Goal: Navigation & Orientation: Find specific page/section

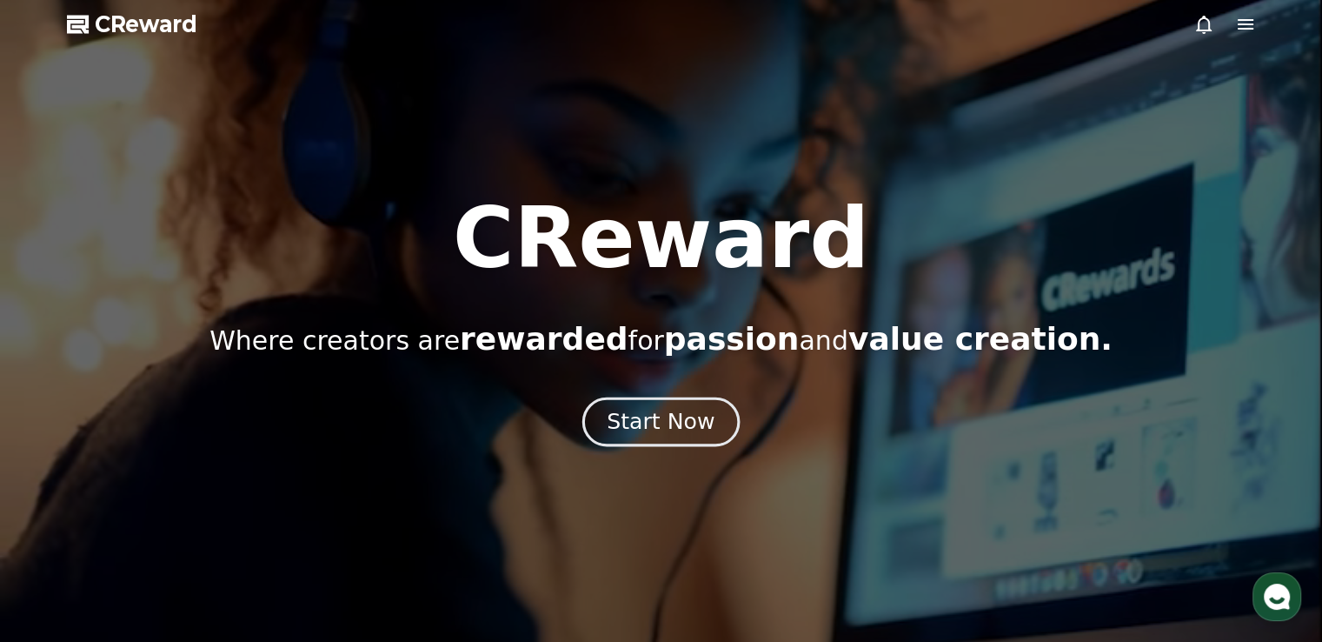
click at [668, 438] on button "Start Now" at bounding box center [660, 422] width 157 height 50
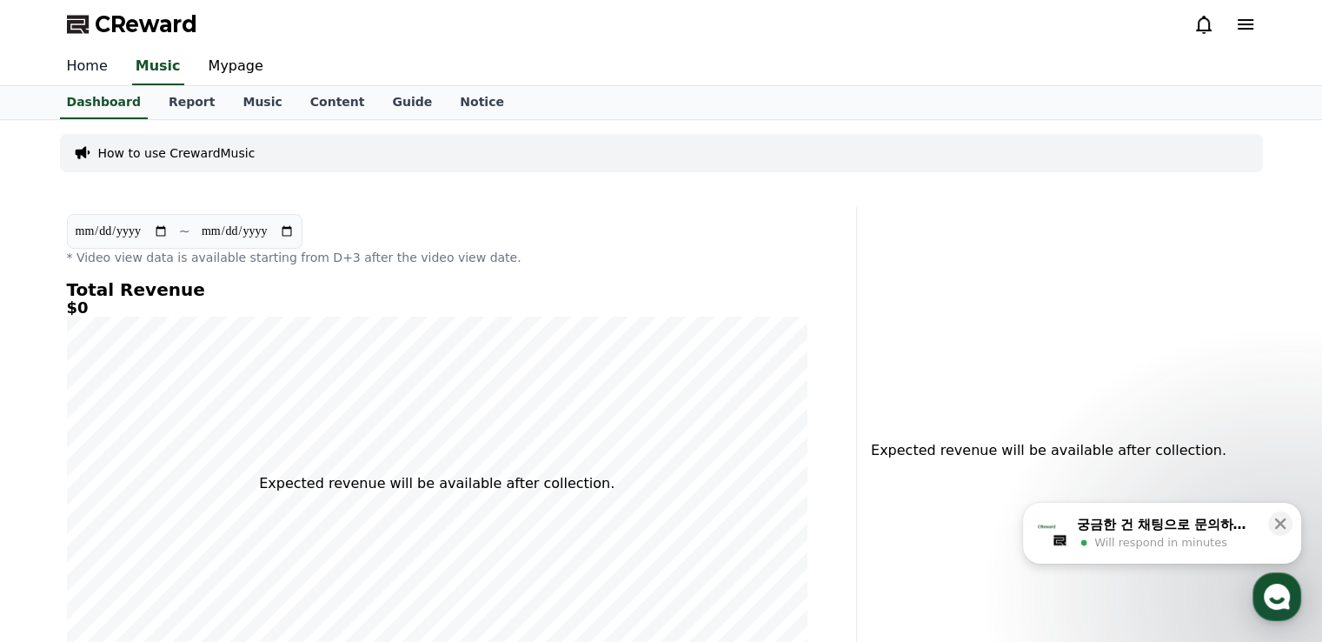
click at [111, 73] on link "Home" at bounding box center [87, 67] width 69 height 37
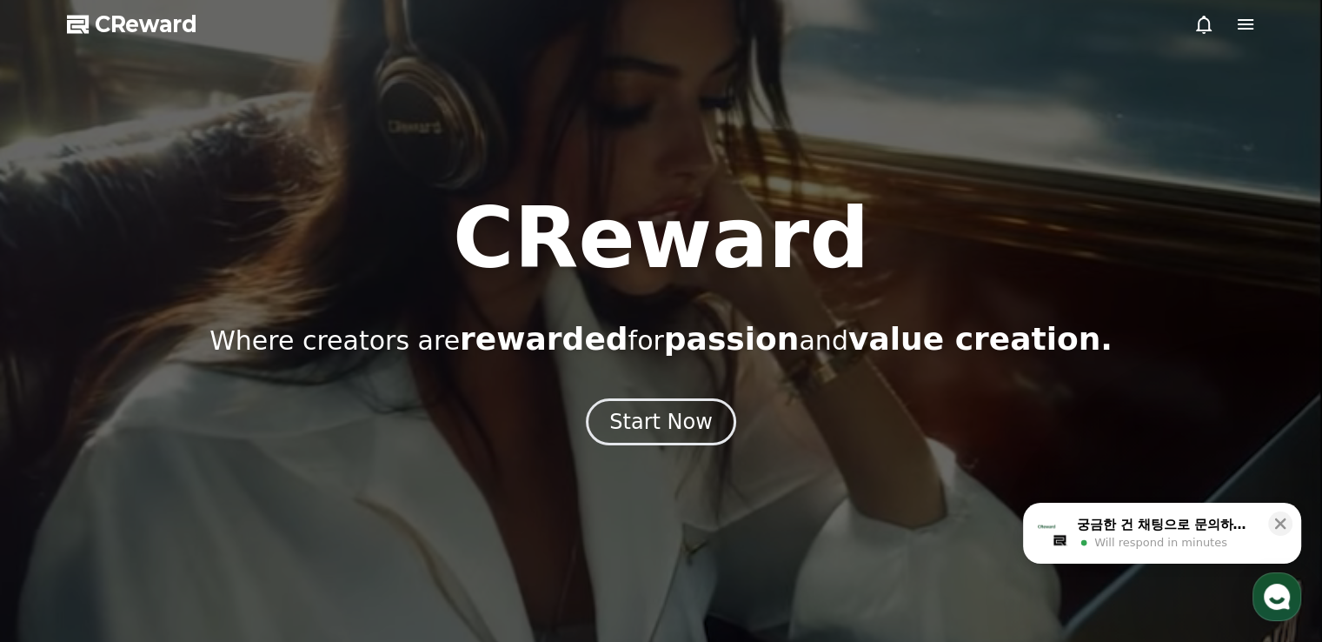
click at [1231, 29] on div at bounding box center [1225, 24] width 63 height 21
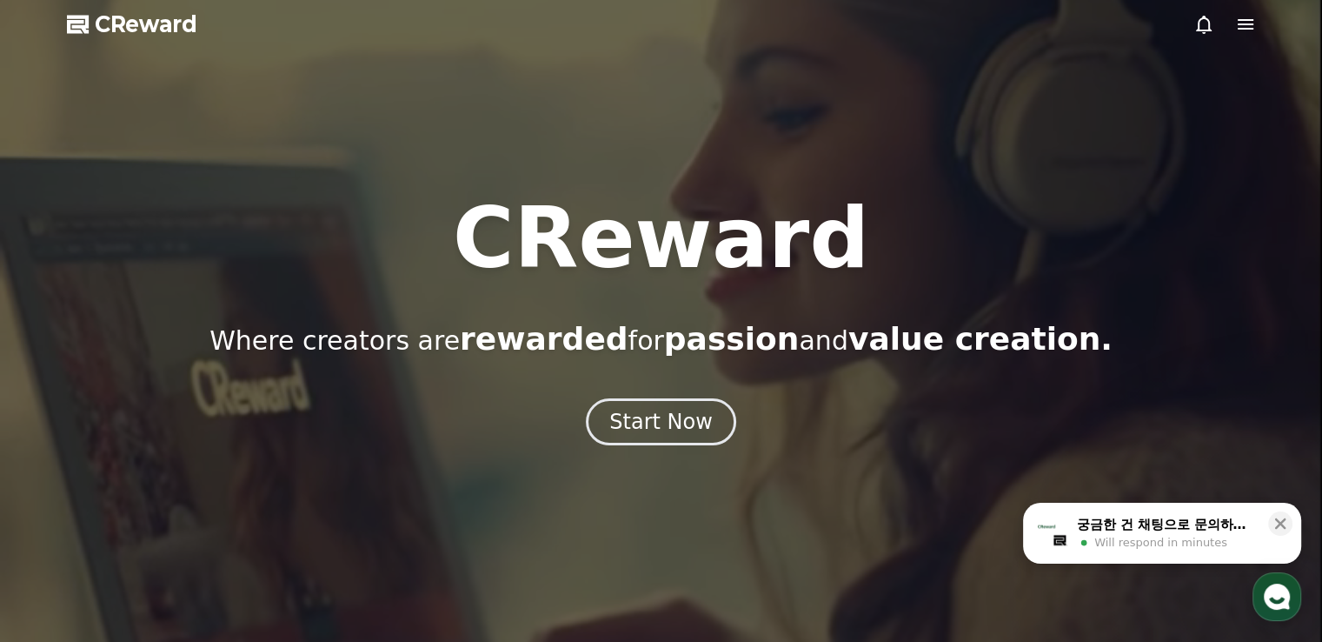
click at [1244, 25] on icon at bounding box center [1246, 24] width 16 height 10
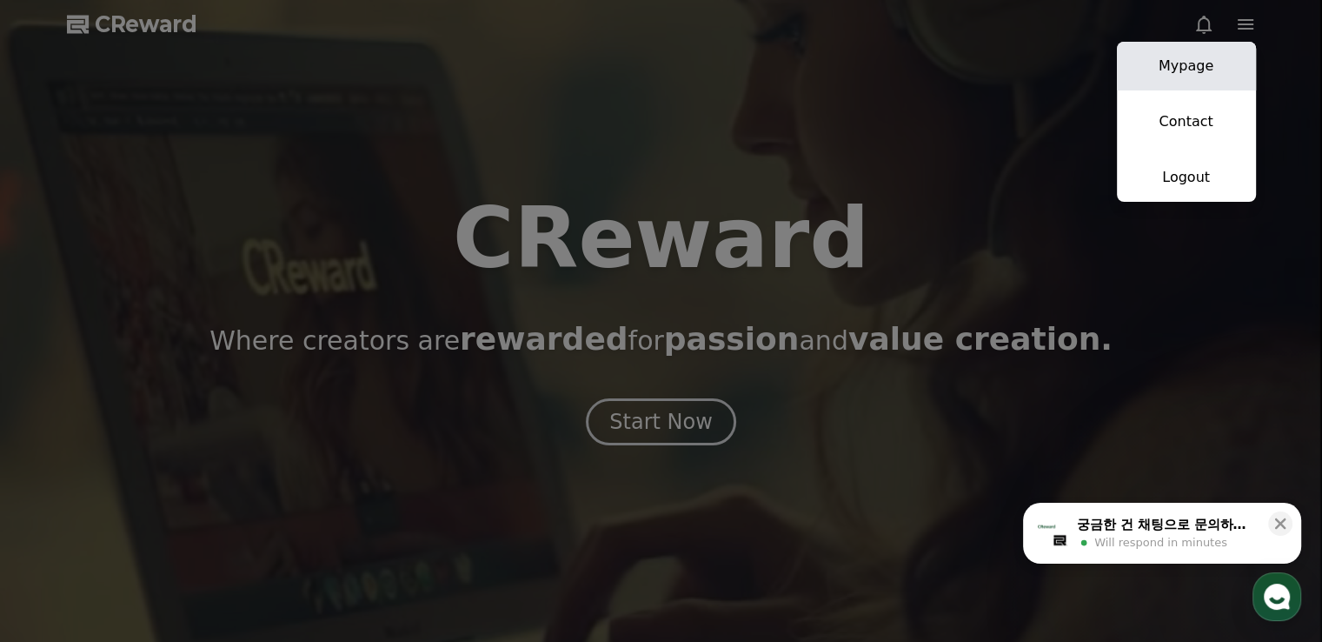
click at [1197, 65] on link "Mypage" at bounding box center [1186, 66] width 139 height 49
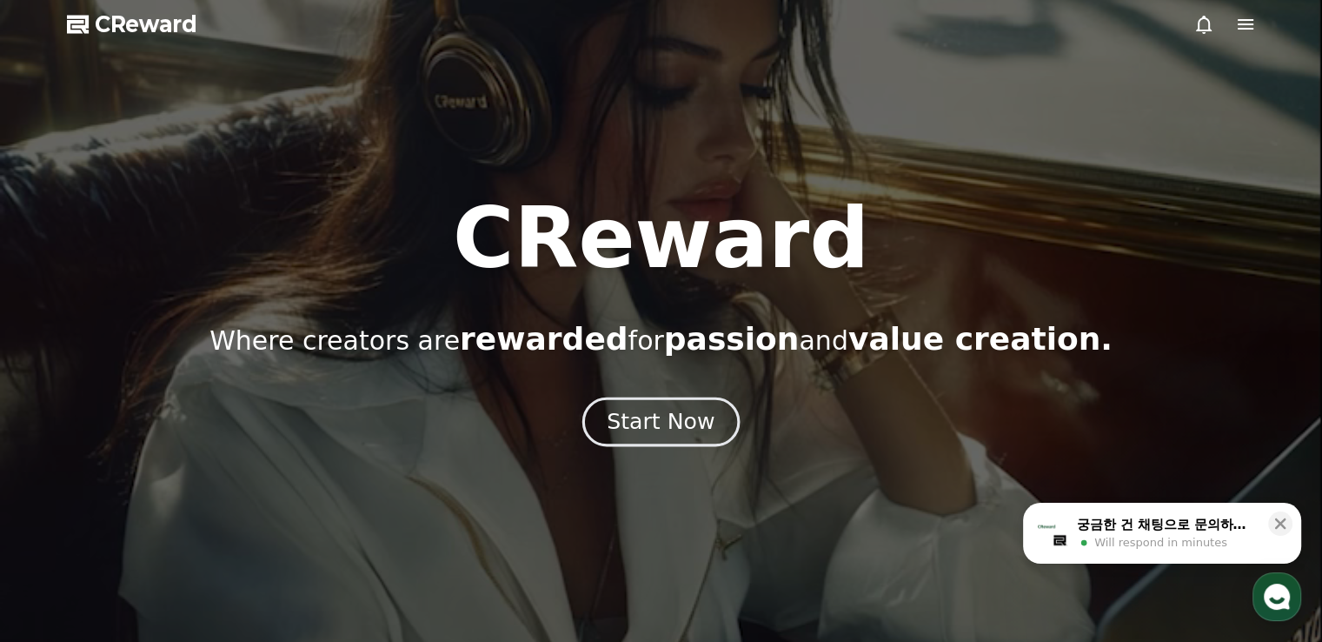
click at [700, 405] on button "Start Now" at bounding box center [660, 422] width 157 height 50
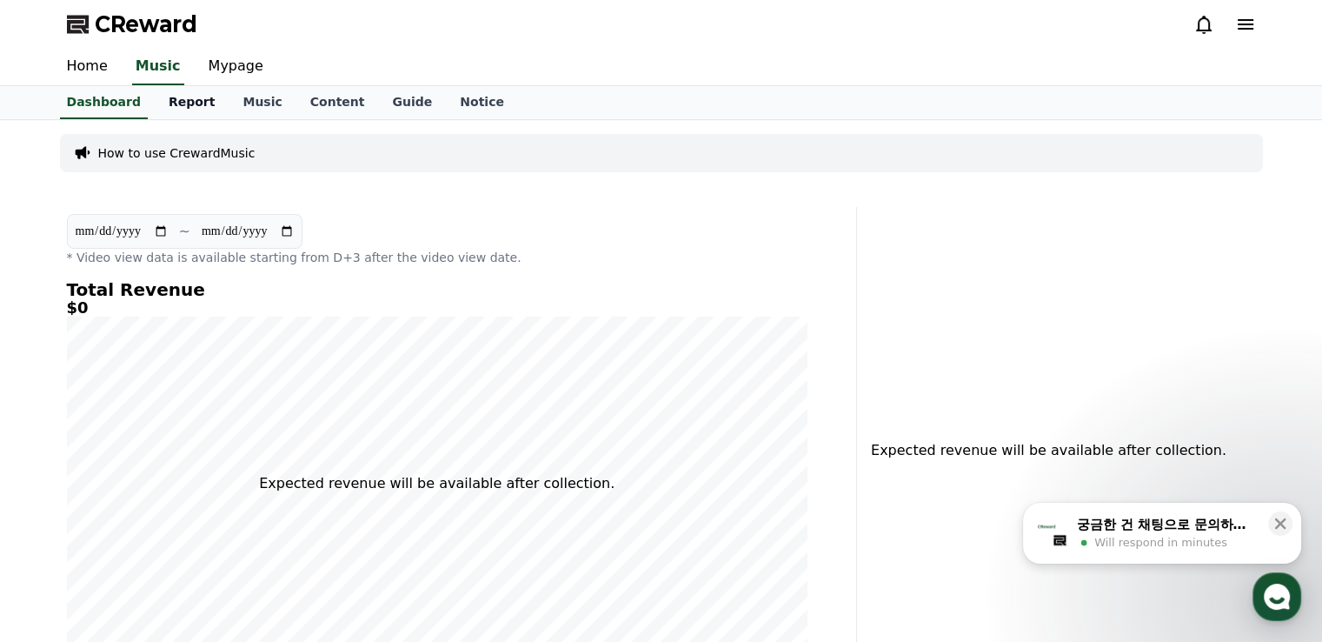
click at [197, 106] on link "Report" at bounding box center [192, 102] width 75 height 33
click at [120, 111] on link "Dashboard" at bounding box center [104, 102] width 102 height 33
click at [268, 105] on link "Music" at bounding box center [262, 102] width 67 height 33
click at [241, 69] on link "Mypage" at bounding box center [236, 67] width 83 height 37
select select "**********"
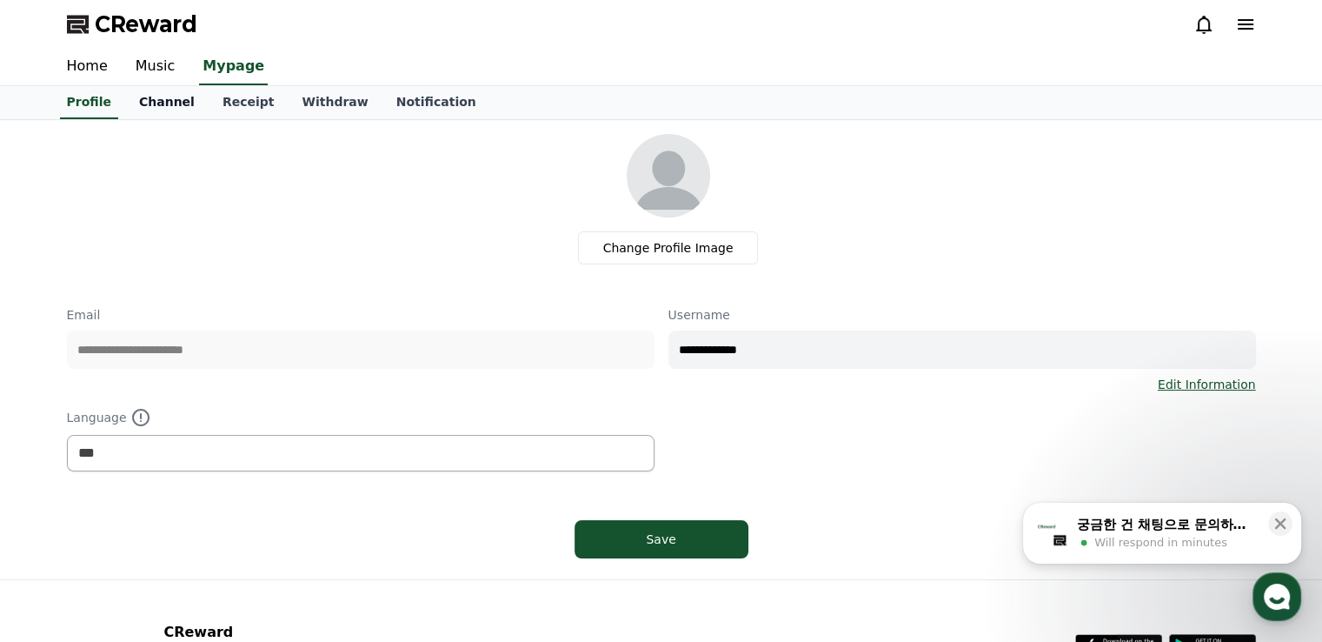
click at [173, 95] on link "Channel" at bounding box center [166, 102] width 83 height 33
